Goal: Check status: Check status

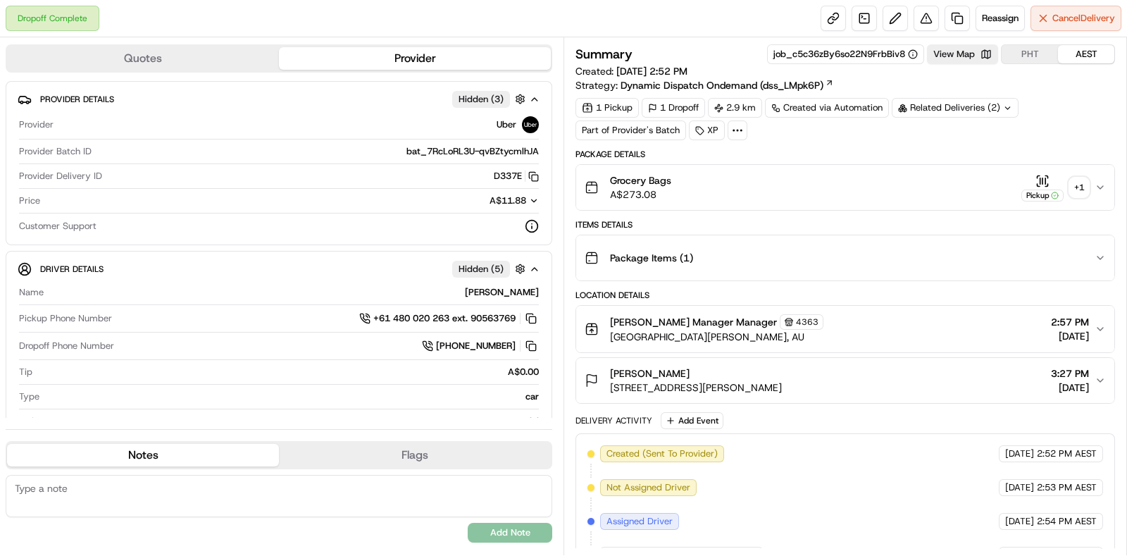
drag, startPoint x: 567, startPoint y: 364, endPoint x: 388, endPoint y: 27, distance: 381.9
click at [388, 27] on div "Dropoff Complete Reassign Cancel Delivery" at bounding box center [563, 18] width 1127 height 37
click at [940, 111] on div "Related Deliveries (2)" at bounding box center [955, 108] width 127 height 20
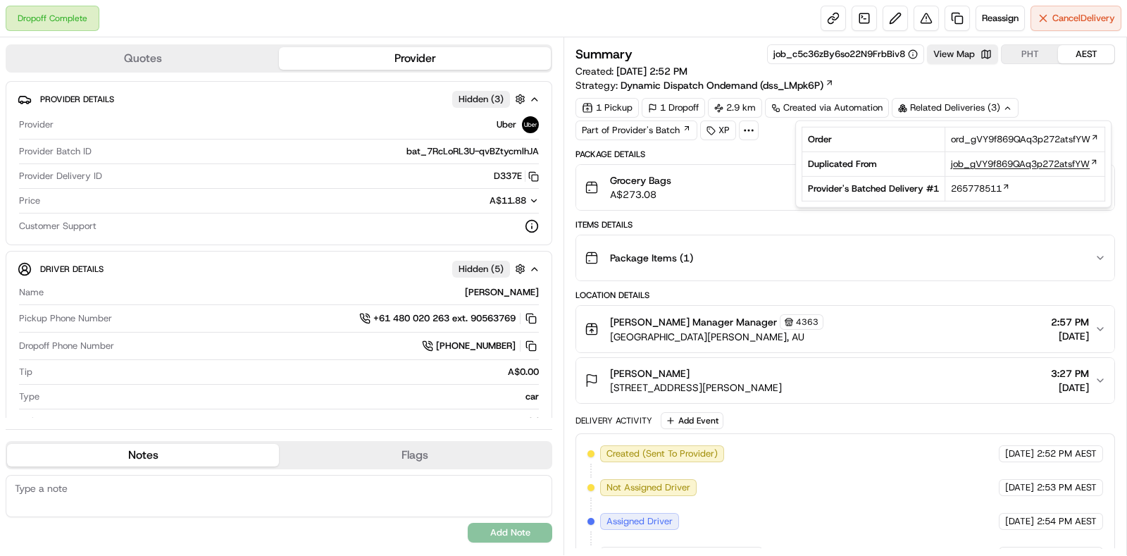
click at [978, 165] on span "job_gVY9f869QAq3p272atsfYW" at bounding box center [1020, 164] width 139 height 13
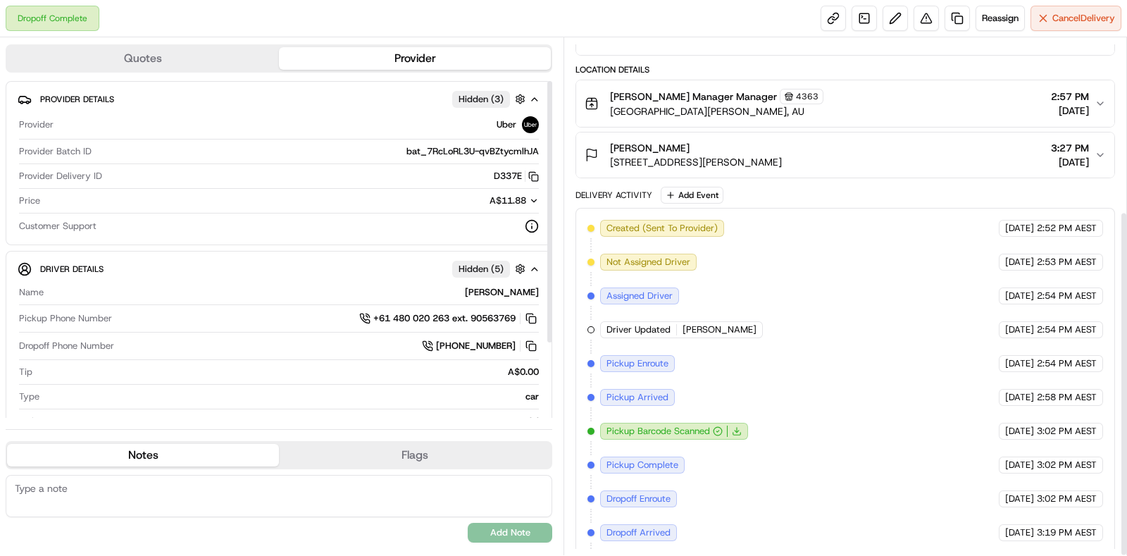
scroll to position [259, 0]
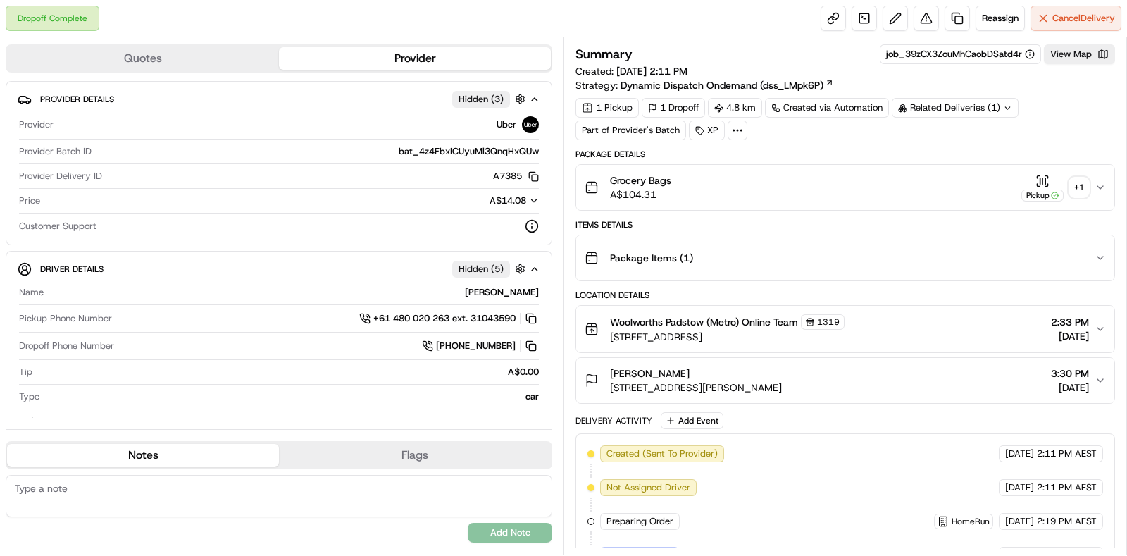
click at [1075, 185] on div "+ 1" at bounding box center [1079, 188] width 20 height 20
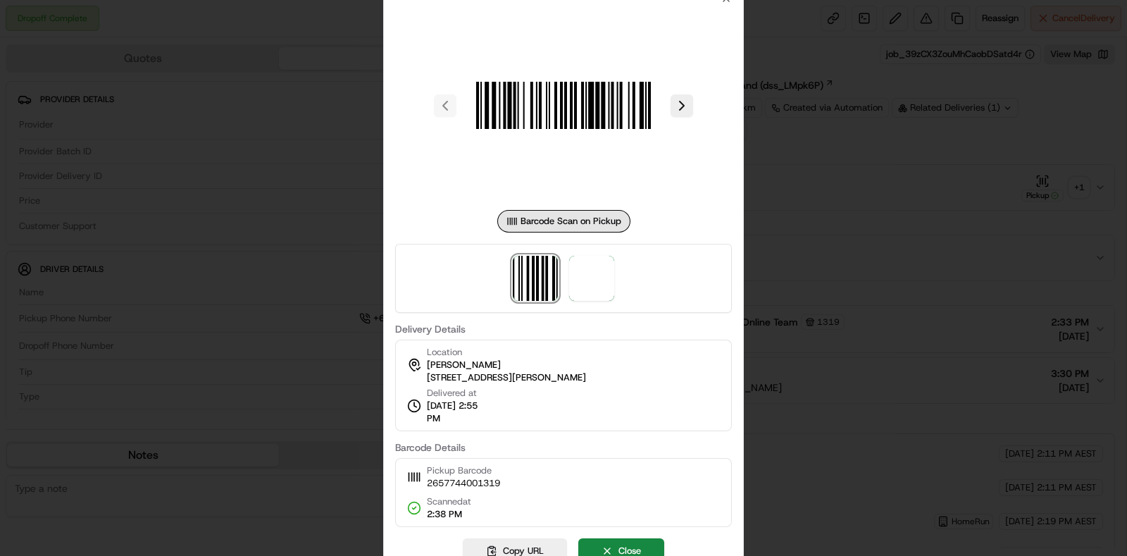
click at [600, 309] on div at bounding box center [563, 278] width 337 height 69
click at [590, 273] on img at bounding box center [591, 278] width 45 height 45
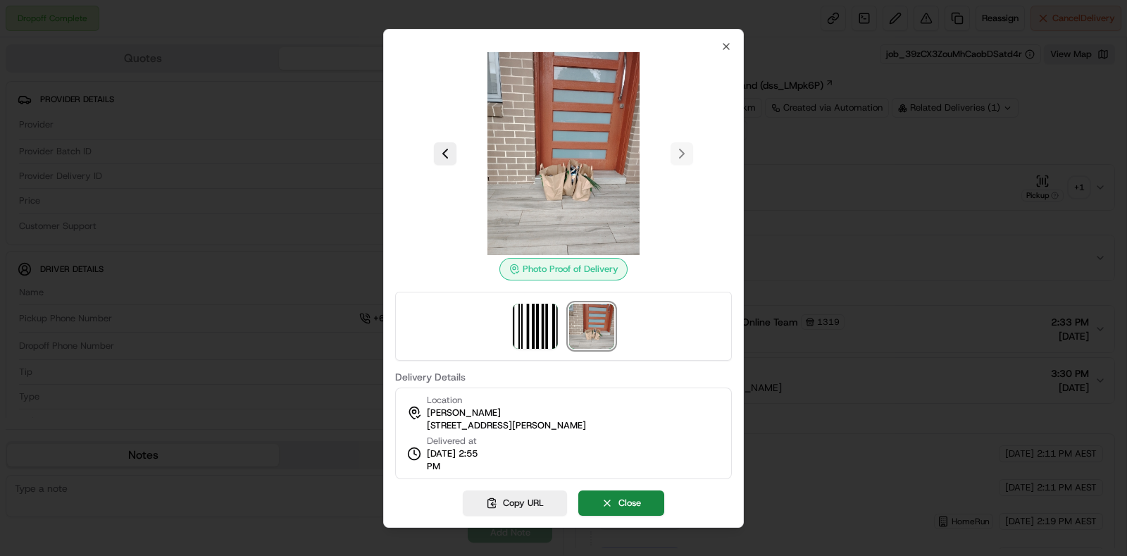
click at [876, 209] on div at bounding box center [563, 278] width 1127 height 556
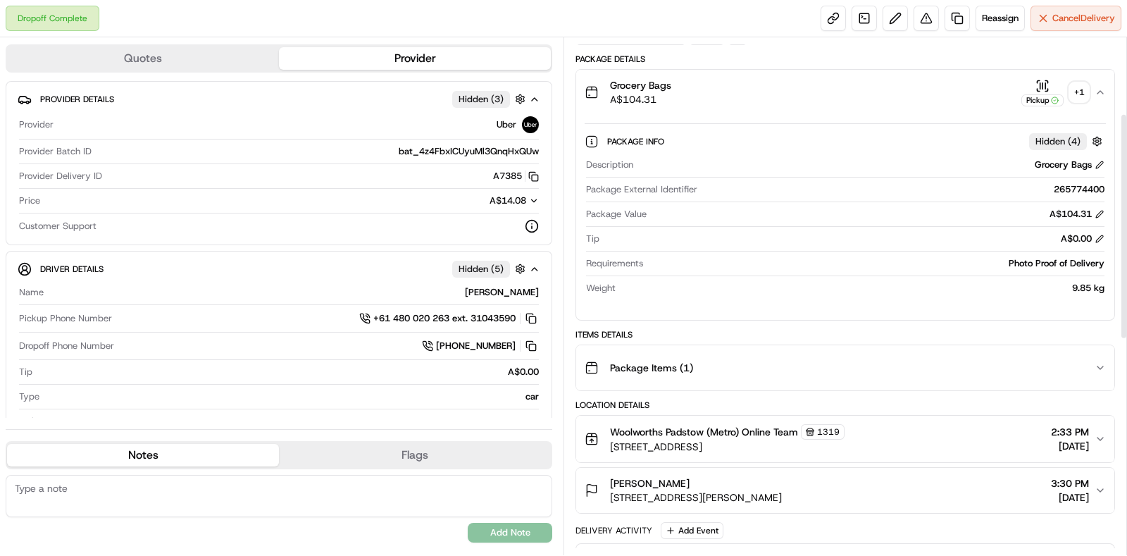
scroll to position [264, 0]
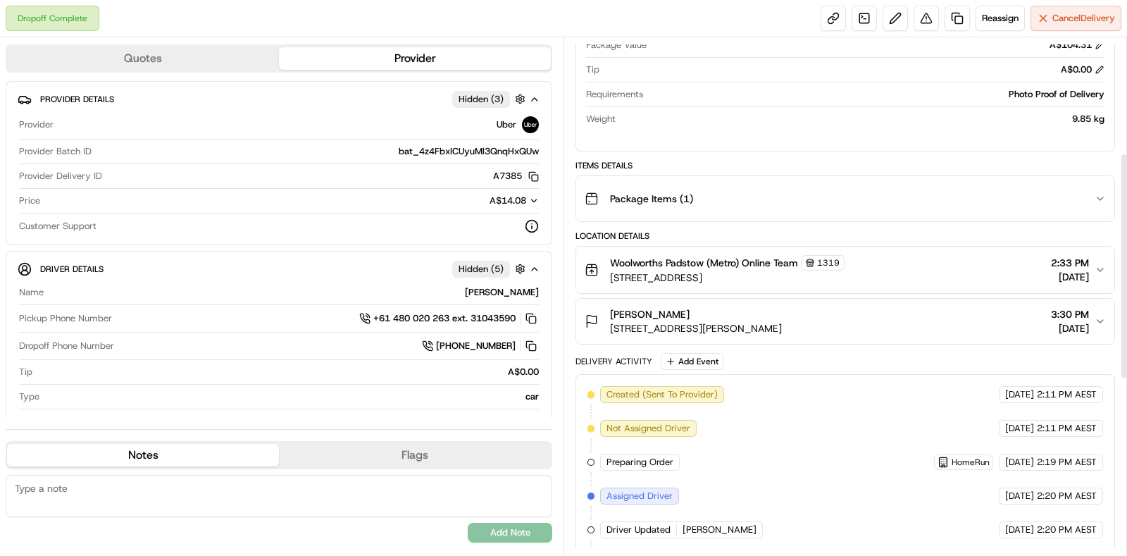
click at [916, 200] on div "Package Items ( 1 )" at bounding box center [840, 199] width 510 height 28
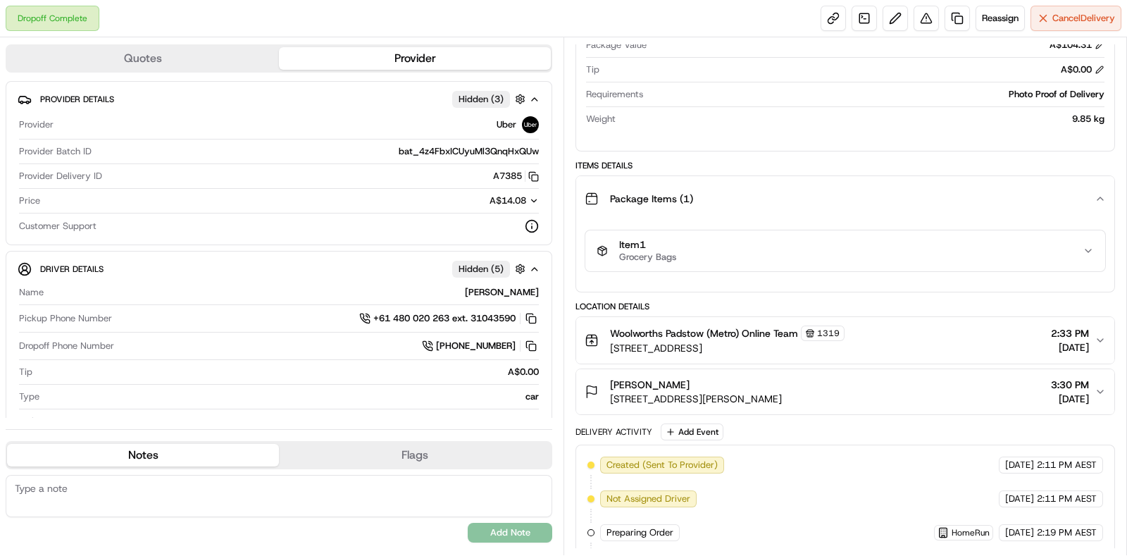
click at [887, 266] on button "Item 1 Grocery Bags" at bounding box center [845, 250] width 520 height 41
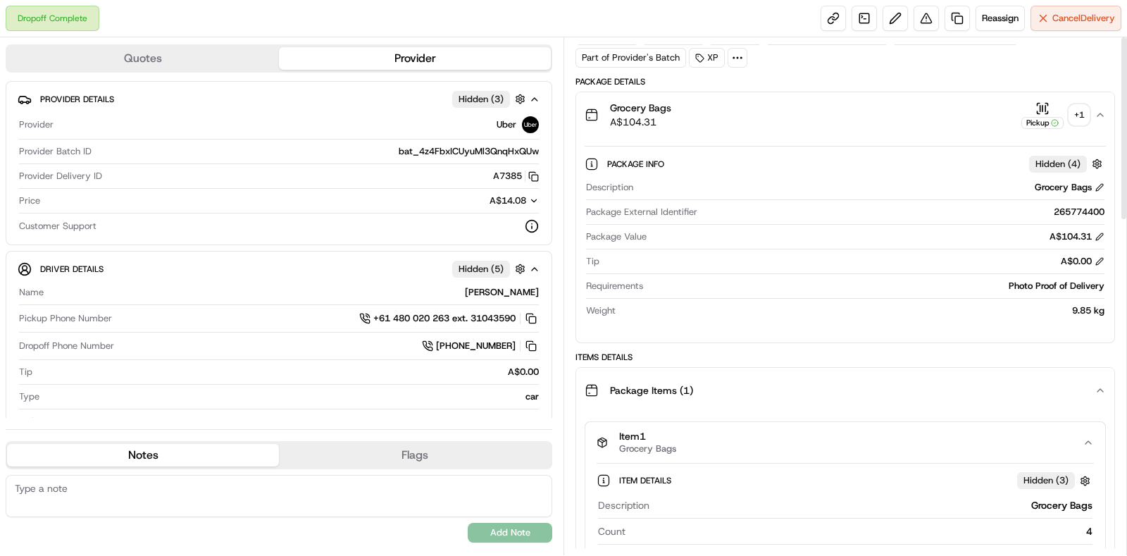
scroll to position [0, 0]
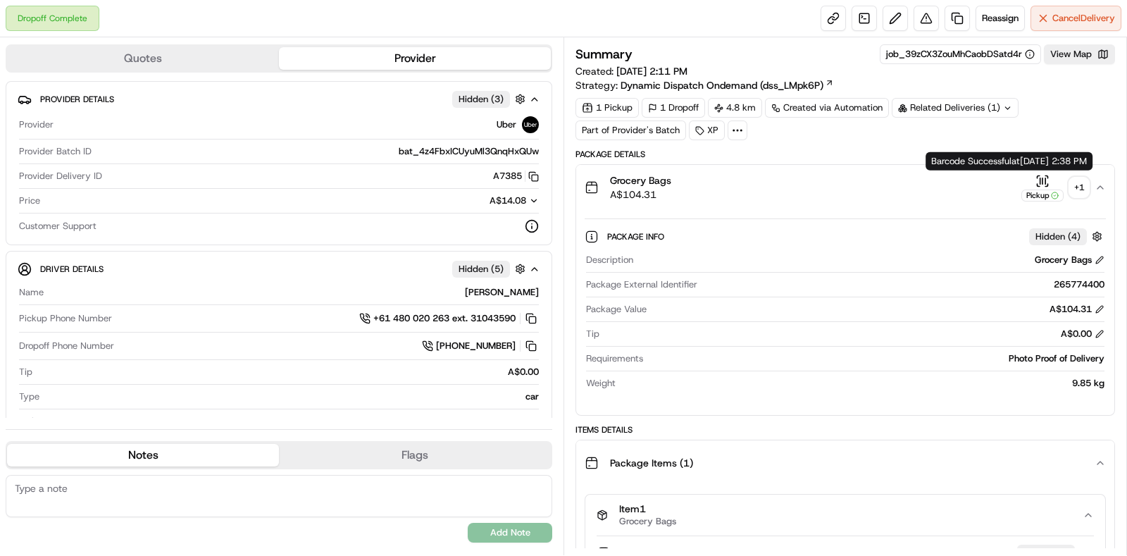
click at [1078, 181] on div "+ 1" at bounding box center [1079, 188] width 20 height 20
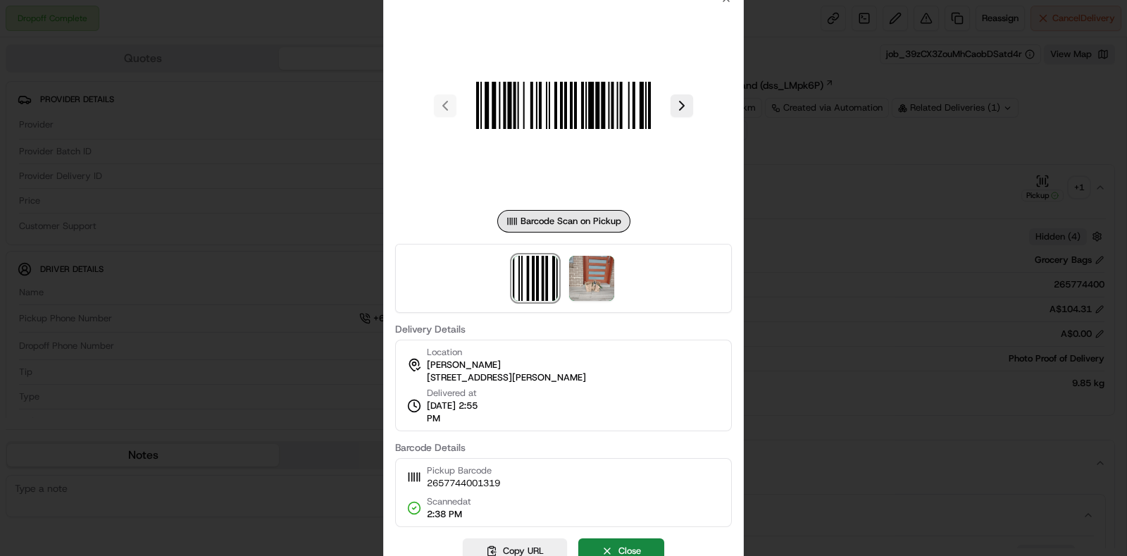
click at [616, 274] on div at bounding box center [563, 278] width 337 height 69
click at [609, 280] on img at bounding box center [591, 278] width 45 height 45
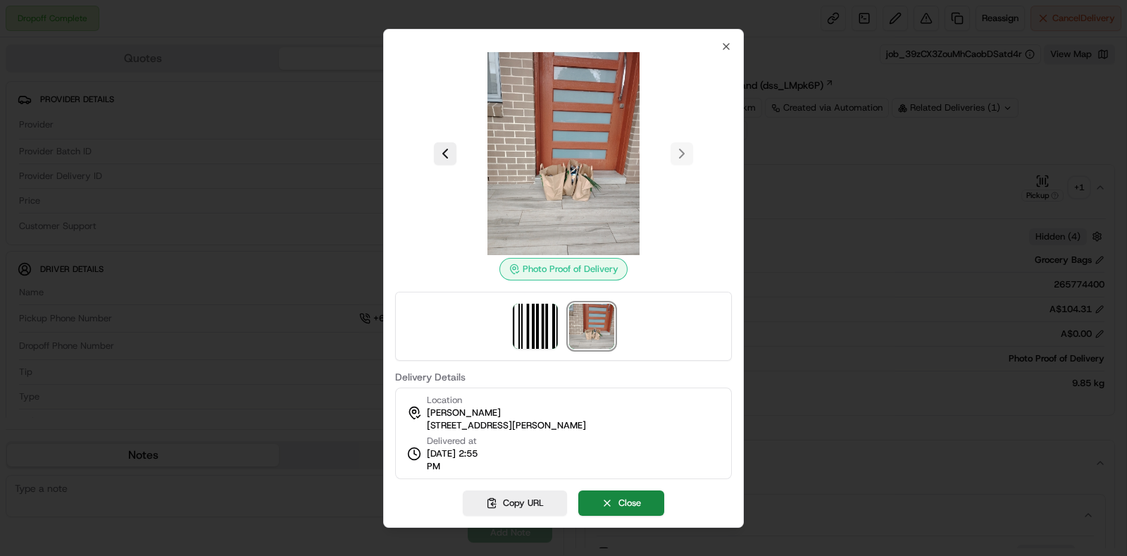
click at [878, 270] on div at bounding box center [563, 278] width 1127 height 556
